Goal: Task Accomplishment & Management: Use online tool/utility

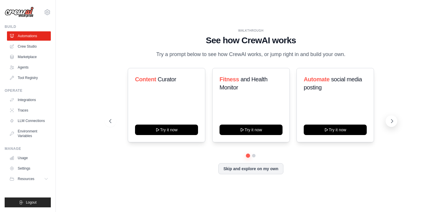
click at [389, 123] on icon at bounding box center [392, 121] width 6 height 6
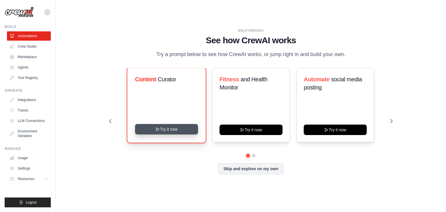
click at [168, 128] on button "Try it now" at bounding box center [166, 129] width 63 height 10
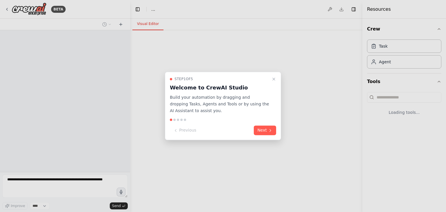
select select "****"
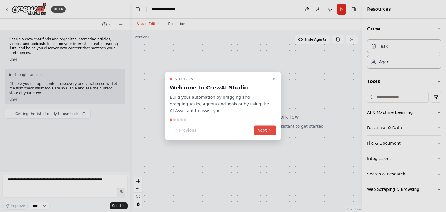
click at [263, 129] on button "Next" at bounding box center [265, 131] width 22 height 10
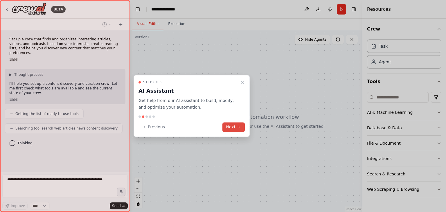
click at [236, 129] on button "Next" at bounding box center [233, 127] width 22 height 10
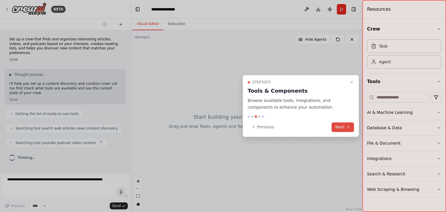
click at [348, 128] on icon at bounding box center [348, 126] width 5 height 5
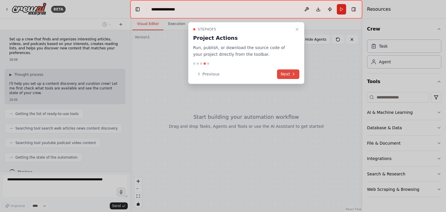
click at [284, 73] on button "Next" at bounding box center [288, 74] width 22 height 10
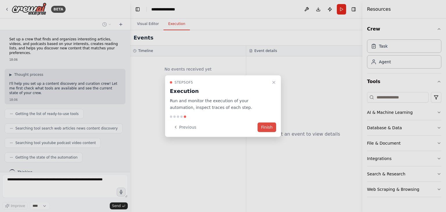
click at [270, 129] on button "Finish" at bounding box center [266, 127] width 19 height 10
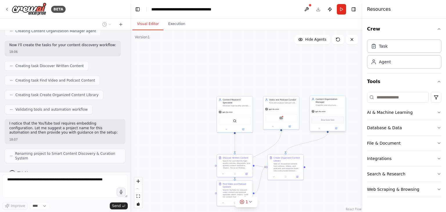
scroll to position [209, 0]
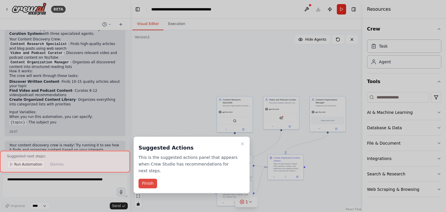
click at [149, 179] on button "Finish" at bounding box center [147, 184] width 19 height 10
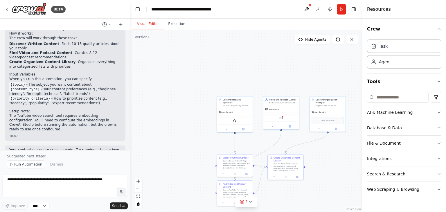
scroll to position [398, 0]
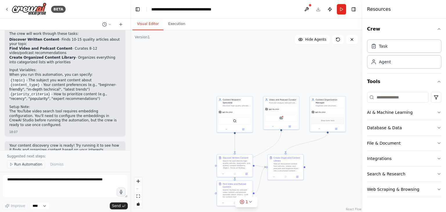
click at [17, 167] on button "Run Automation" at bounding box center [26, 164] width 38 height 8
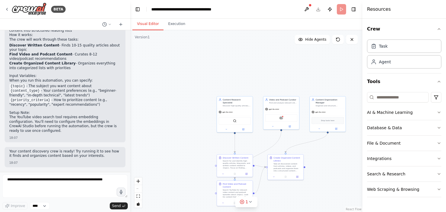
scroll to position [377, 0]
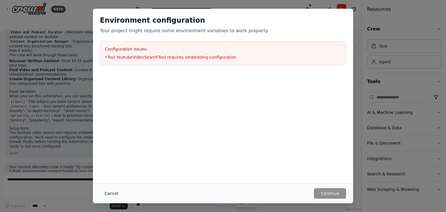
click at [109, 195] on button "Cancel" at bounding box center [111, 193] width 23 height 10
